Goal: Task Accomplishment & Management: Use online tool/utility

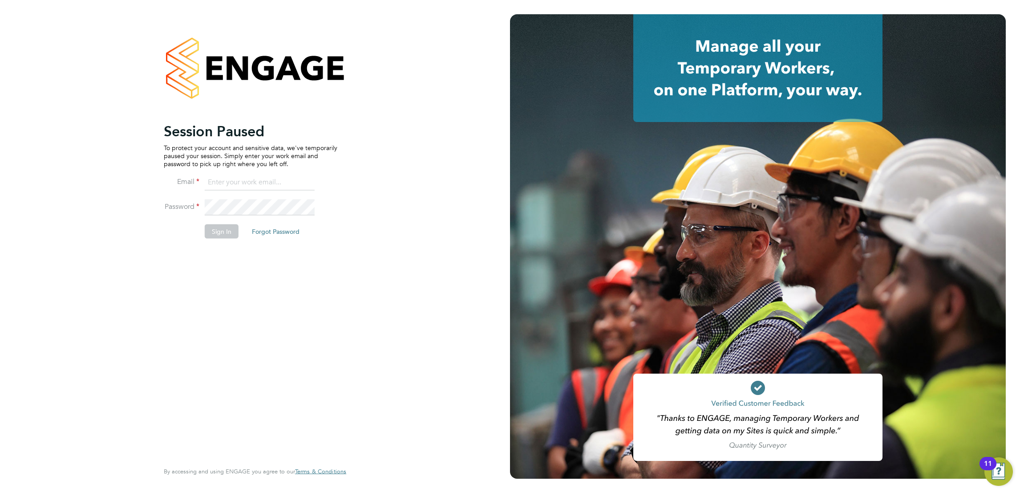
click at [299, 173] on ng-template "Session Paused To protect your account and sensitive data, we've temporarily pa…" at bounding box center [251, 184] width 174 height 125
click at [276, 175] on input at bounding box center [260, 182] width 110 height 16
type input "[EMAIL_ADDRESS][DOMAIN_NAME]"
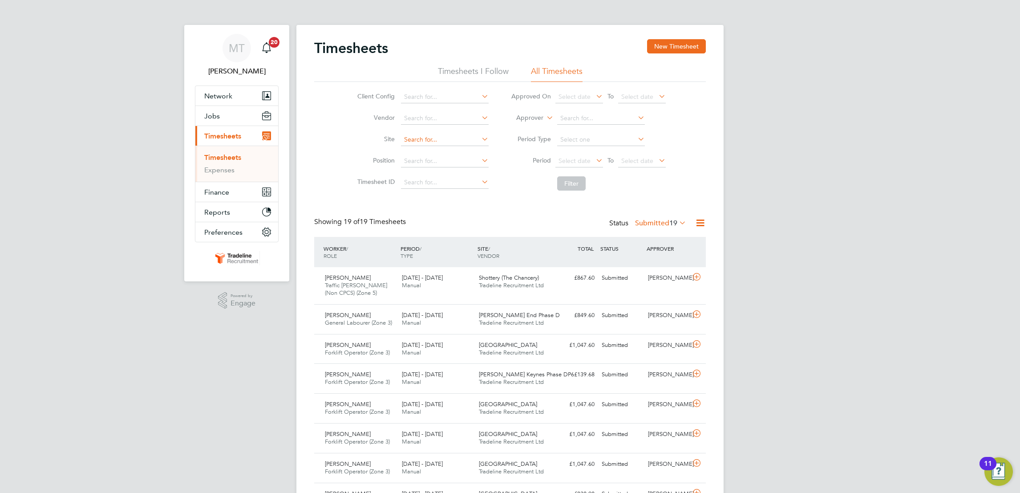
click at [442, 138] on input at bounding box center [445, 140] width 88 height 12
type input "t"
click at [439, 150] on li "[GEOGRAPHIC_DATA]" at bounding box center [444, 152] width 89 height 12
type input "[GEOGRAPHIC_DATA]"
click at [576, 181] on button "Filter" at bounding box center [571, 183] width 28 height 14
